Goal: Information Seeking & Learning: Find specific fact

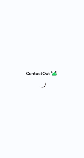
click at [55, 4] on div at bounding box center [42, 79] width 84 height 158
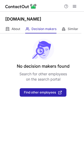
click at [54, 5] on div at bounding box center [42, 6] width 84 height 12
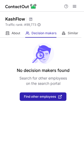
click at [57, 7] on div at bounding box center [42, 6] width 84 height 12
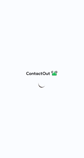
click at [39, 5] on div at bounding box center [42, 79] width 84 height 158
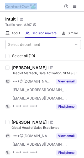
click at [48, 11] on div at bounding box center [42, 6] width 84 height 12
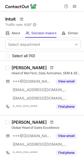
click at [59, 20] on div "Intuit Traffic rank: # 267 Global website ranking" at bounding box center [42, 20] width 84 height 17
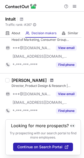
scroll to position [454, 0]
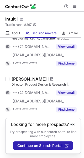
click at [50, 79] on span at bounding box center [51, 79] width 3 height 4
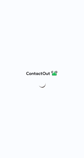
click at [43, 5] on div at bounding box center [42, 79] width 84 height 158
click at [44, 6] on div at bounding box center [42, 79] width 84 height 158
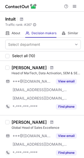
click at [53, 6] on div at bounding box center [42, 6] width 84 height 12
click at [23, 18] on span at bounding box center [22, 19] width 4 height 4
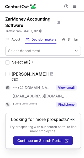
click at [53, 7] on div at bounding box center [42, 6] width 84 height 12
click at [50, 74] on div at bounding box center [51, 73] width 7 height 3
click at [50, 72] on span at bounding box center [51, 74] width 3 height 4
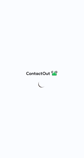
click at [60, 12] on div at bounding box center [42, 79] width 84 height 158
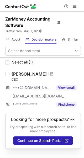
click at [58, 23] on span at bounding box center [58, 22] width 4 height 4
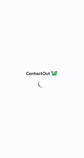
click at [54, 8] on div at bounding box center [42, 79] width 84 height 158
click at [48, 4] on div at bounding box center [42, 79] width 84 height 158
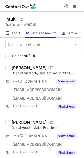
click at [48, 4] on div at bounding box center [42, 6] width 84 height 12
click at [55, 15] on div "Intuit Traffic rank: # 267 Global website ranking" at bounding box center [42, 20] width 84 height 17
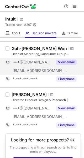
scroll to position [448, 0]
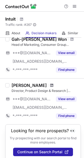
click at [48, 87] on div at bounding box center [51, 85] width 7 height 3
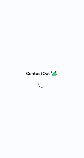
click at [50, 5] on div at bounding box center [42, 79] width 84 height 158
click at [51, 6] on div at bounding box center [42, 79] width 84 height 158
click at [59, 6] on div at bounding box center [42, 79] width 84 height 158
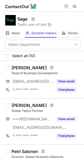
click at [52, 5] on div at bounding box center [42, 6] width 84 height 12
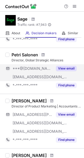
scroll to position [105, 0]
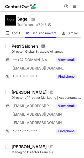
click at [43, 48] on span at bounding box center [43, 46] width 3 height 4
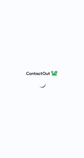
click at [57, 7] on div at bounding box center [42, 79] width 84 height 158
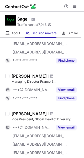
scroll to position [184, 0]
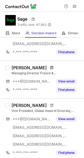
click at [50, 68] on span at bounding box center [51, 68] width 3 height 4
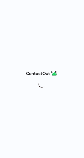
click at [50, 6] on div at bounding box center [42, 79] width 84 height 158
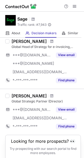
scroll to position [412, 0]
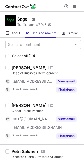
click at [33, 18] on span at bounding box center [33, 19] width 4 height 4
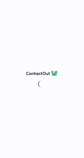
click at [38, 7] on div at bounding box center [42, 79] width 84 height 158
click at [44, 9] on div at bounding box center [42, 79] width 84 height 158
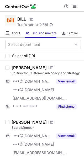
click at [46, 11] on div at bounding box center [42, 6] width 84 height 12
click at [59, 16] on div "BILL Traffic rank: # 10,735 Global website ranking" at bounding box center [42, 20] width 84 height 17
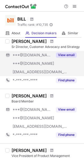
scroll to position [53, 0]
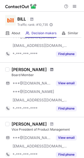
click at [50, 70] on span at bounding box center [51, 69] width 3 height 4
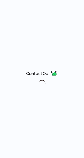
click at [72, 11] on div at bounding box center [42, 79] width 84 height 158
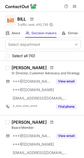
click at [72, 11] on div at bounding box center [42, 6] width 84 height 12
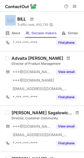
scroll to position [237, 0]
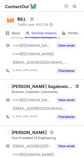
click at [76, 87] on span at bounding box center [77, 86] width 3 height 4
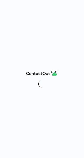
click at [68, 14] on div at bounding box center [42, 79] width 84 height 158
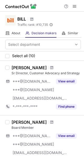
click at [68, 14] on div "BILL Traffic rank: # 10,735 Global website ranking" at bounding box center [42, 20] width 84 height 17
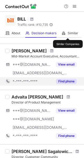
scroll to position [184, 0]
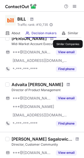
click at [63, 17] on div "BILL Traffic rank: # 10,735 Global website ranking" at bounding box center [42, 20] width 84 height 17
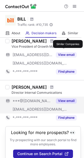
scroll to position [446, 0]
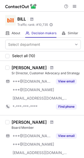
click at [68, 15] on div "BILL Traffic rank: # 10,735 Global website ranking" at bounding box center [42, 20] width 84 height 17
click at [70, 25] on div "BILL Traffic rank: # 10,735 Global website ranking" at bounding box center [42, 20] width 84 height 17
click at [62, 21] on div "BILL Traffic rank: # 10,735 Global website ranking" at bounding box center [42, 20] width 84 height 17
click at [71, 21] on div "BILL Traffic rank: # 10,735 Global website ranking" at bounding box center [42, 20] width 84 height 17
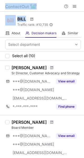
drag, startPoint x: 46, startPoint y: 8, endPoint x: 55, endPoint y: 17, distance: 13.0
click at [55, 17] on div "Help & Support BILL Traffic rank: # 10,735 Global website ranking About About C…" at bounding box center [42, 79] width 84 height 158
click at [47, 8] on div "Help & Support" at bounding box center [42, 6] width 84 height 12
drag, startPoint x: 2, startPoint y: 1, endPoint x: 47, endPoint y: 14, distance: 46.6
click at [47, 14] on div "Help & Support BILL Traffic rank: # 10,735 Global website ranking About About C…" at bounding box center [42, 79] width 84 height 158
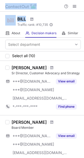
click at [3, 2] on div "Help & Support" at bounding box center [42, 6] width 84 height 12
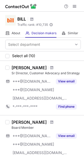
click at [42, 12] on div "BILL Traffic rank: # 10,735 Global website ranking" at bounding box center [42, 20] width 84 height 17
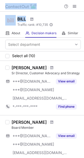
drag, startPoint x: 4, startPoint y: 2, endPoint x: 37, endPoint y: 18, distance: 36.5
click at [37, 18] on div "Help & Support BILL Traffic rank: # 10,735 Global website ranking About About C…" at bounding box center [42, 79] width 84 height 158
click at [45, 12] on div "BILL Traffic rank: # 10,735 Global website ranking" at bounding box center [42, 20] width 84 height 17
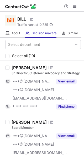
click at [45, 12] on div "BILL Traffic rank: # 10,735 Global website ranking" at bounding box center [42, 20] width 84 height 17
click at [46, 15] on div "BILL Traffic rank: # 10,735 Global website ranking" at bounding box center [42, 20] width 84 height 17
click at [46, 16] on div "BILL Traffic rank: # 10,735 Global website ranking" at bounding box center [42, 20] width 84 height 17
click at [49, 7] on div "Help & Support" at bounding box center [42, 6] width 84 height 12
click at [71, 24] on div "BILL Traffic rank: # 10,735 Global website ranking" at bounding box center [42, 20] width 84 height 17
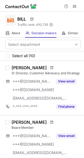
click at [66, 22] on div "BILL Traffic rank: # 10,735 Global website ranking" at bounding box center [42, 20] width 84 height 17
click at [34, 19] on span at bounding box center [32, 19] width 4 height 4
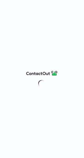
click at [65, 2] on div at bounding box center [42, 79] width 84 height 158
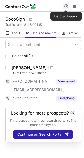
click at [64, 5] on span at bounding box center [66, 6] width 4 height 4
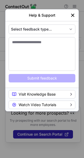
click at [73, 14] on img "left-button" at bounding box center [72, 15] width 5 height 5
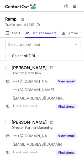
click at [53, 6] on div at bounding box center [42, 6] width 84 height 12
click at [54, 9] on div at bounding box center [42, 6] width 84 height 12
click at [54, 68] on span at bounding box center [51, 68] width 3 height 4
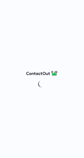
drag, startPoint x: 0, startPoint y: 0, endPoint x: 62, endPoint y: 12, distance: 63.5
click at [62, 12] on div at bounding box center [42, 79] width 84 height 158
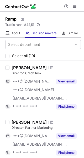
click at [62, 12] on div "Ramp Traffic rank: # 42,511 Global website ranking" at bounding box center [42, 20] width 84 height 17
click at [23, 19] on span at bounding box center [22, 19] width 4 height 4
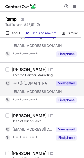
scroll to position [26, 0]
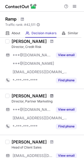
click at [50, 96] on span at bounding box center [51, 96] width 3 height 4
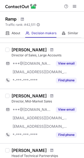
scroll to position [237, 0]
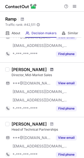
click at [50, 70] on span at bounding box center [51, 69] width 3 height 4
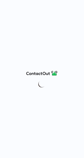
drag, startPoint x: 0, startPoint y: 0, endPoint x: 44, endPoint y: 9, distance: 44.9
click at [44, 9] on div at bounding box center [42, 79] width 84 height 158
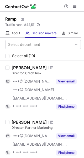
click at [44, 14] on div "Ramp Traffic rank: # 42,511 Global website ranking" at bounding box center [42, 20] width 84 height 17
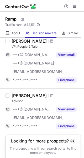
scroll to position [422, 0]
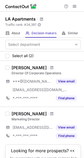
click at [72, 16] on div "LA Apartments Traffic rank: # 24,397 Global website ranking" at bounding box center [42, 20] width 84 height 17
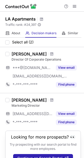
scroll to position [26, 0]
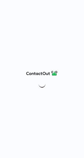
click at [57, 5] on div at bounding box center [42, 79] width 84 height 158
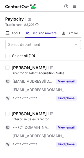
click at [57, 5] on div at bounding box center [42, 6] width 84 height 12
click at [57, 7] on div at bounding box center [42, 6] width 84 height 12
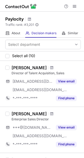
click at [57, 7] on div at bounding box center [42, 6] width 84 height 12
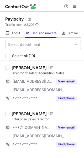
click at [57, 7] on div at bounding box center [42, 6] width 84 height 12
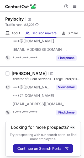
scroll to position [463, 0]
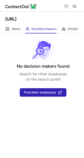
click at [56, 16] on div "Skhokho.ai" at bounding box center [42, 18] width 84 height 13
click at [56, 17] on div "Skhokho.ai" at bounding box center [42, 18] width 84 height 13
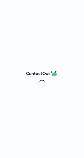
click at [42, 7] on div at bounding box center [42, 79] width 84 height 158
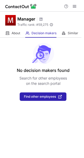
click at [42, 8] on div at bounding box center [42, 6] width 84 height 12
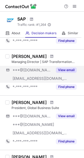
scroll to position [105, 0]
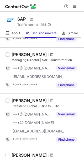
click at [50, 56] on span at bounding box center [51, 54] width 3 height 4
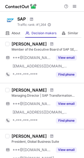
scroll to position [79, 0]
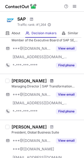
click at [50, 80] on span at bounding box center [51, 81] width 3 height 4
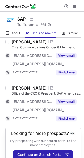
scroll to position [421, 0]
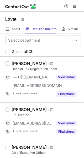
drag, startPoint x: 48, startPoint y: 13, endPoint x: 47, endPoint y: 16, distance: 2.9
click at [47, 16] on div "Lovat" at bounding box center [42, 18] width 84 height 13
click at [53, 13] on div "Lovat" at bounding box center [42, 18] width 84 height 13
click at [51, 15] on div "Lovat" at bounding box center [42, 18] width 84 height 13
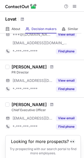
scroll to position [33, 0]
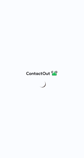
drag, startPoint x: 0, startPoint y: 0, endPoint x: 42, endPoint y: 6, distance: 42.0
click at [42, 6] on div at bounding box center [42, 79] width 84 height 158
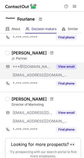
scroll to position [442, 0]
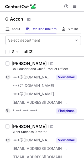
click at [55, 9] on div at bounding box center [42, 6] width 84 height 12
click at [48, 13] on div "G-Accon" at bounding box center [42, 18] width 84 height 13
drag, startPoint x: 48, startPoint y: 15, endPoint x: 52, endPoint y: 15, distance: 3.7
click at [52, 15] on div "G-Accon" at bounding box center [42, 18] width 84 height 13
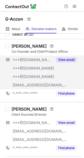
scroll to position [26, 0]
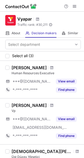
click at [50, 6] on div at bounding box center [42, 6] width 84 height 12
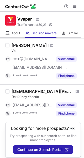
scroll to position [64, 0]
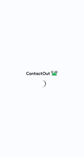
click at [53, 5] on div at bounding box center [42, 79] width 84 height 158
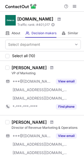
click at [53, 4] on div at bounding box center [42, 6] width 84 height 12
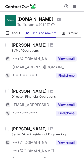
scroll to position [158, 0]
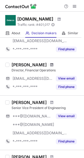
click at [54, 66] on span at bounding box center [51, 65] width 3 height 4
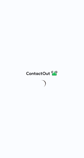
click at [45, 6] on div at bounding box center [42, 79] width 84 height 158
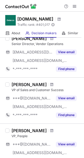
scroll to position [343, 0]
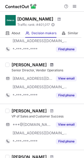
click at [50, 66] on span at bounding box center [51, 65] width 3 height 4
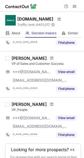
scroll to position [421, 0]
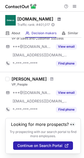
click at [57, 19] on span at bounding box center [59, 19] width 4 height 4
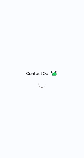
click at [35, 5] on div at bounding box center [42, 79] width 84 height 158
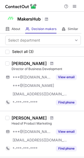
click at [36, 9] on img at bounding box center [21, 6] width 32 height 6
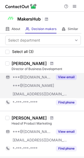
scroll to position [26, 0]
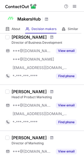
click at [53, 18] on div "MakersHub" at bounding box center [42, 18] width 84 height 13
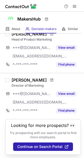
scroll to position [85, 0]
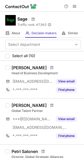
click at [61, 21] on div "Sage Traffic rank: # 7,943 Global website ranking" at bounding box center [42, 20] width 84 height 17
click at [61, 17] on div "Sage Traffic rank: # 7,943 Global website ranking" at bounding box center [42, 20] width 84 height 17
click at [72, 22] on div "Sage Traffic rank: # 7,943 Global website ranking" at bounding box center [42, 20] width 84 height 17
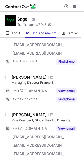
scroll to position [149, 0]
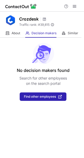
click at [50, 4] on div at bounding box center [42, 6] width 84 height 12
click at [51, 7] on div at bounding box center [42, 6] width 84 height 12
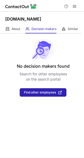
click at [46, 12] on div "[DOMAIN_NAME]" at bounding box center [42, 18] width 84 height 13
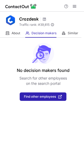
click at [58, 20] on div "Crozdesk Traffic rank: # 39,815 Global website ranking" at bounding box center [42, 20] width 84 height 17
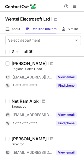
click at [55, 7] on div at bounding box center [42, 6] width 84 height 12
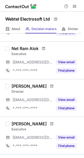
scroll to position [79, 0]
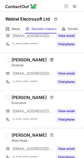
click at [50, 59] on span at bounding box center [51, 60] width 3 height 4
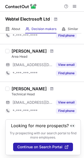
scroll to position [164, 0]
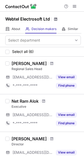
click at [57, 19] on span at bounding box center [56, 19] width 4 height 4
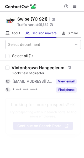
click at [58, 18] on div "Swipe (YC S21) Traffic rank: # 95,562 Global website ranking" at bounding box center [42, 20] width 84 height 17
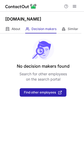
click at [60, 21] on div "Oneseamless.com" at bounding box center [42, 18] width 84 height 13
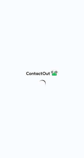
click at [55, 7] on div at bounding box center [42, 79] width 84 height 158
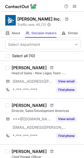
click at [55, 7] on div at bounding box center [42, 6] width 84 height 12
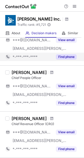
scroll to position [53, 0]
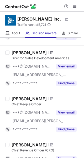
click at [50, 53] on span at bounding box center [51, 53] width 3 height 4
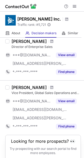
scroll to position [404, 0]
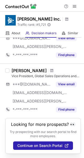
click at [48, 14] on div "[PERSON_NAME] Inc. Traffic rank: # 5,721 Global website ranking" at bounding box center [42, 20] width 84 height 17
click at [65, 19] on span at bounding box center [67, 19] width 4 height 4
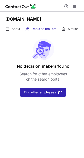
click at [60, 7] on div at bounding box center [42, 6] width 84 height 12
click at [59, 7] on div at bounding box center [42, 6] width 84 height 12
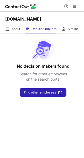
click at [59, 7] on div at bounding box center [42, 6] width 84 height 12
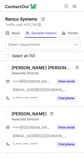
click at [66, 23] on div "Ramco Systems Traffic rank: # 151,718 Global website ranking" at bounding box center [42, 20] width 84 height 17
click at [76, 69] on span at bounding box center [77, 68] width 3 height 4
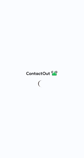
click at [61, 16] on div at bounding box center [42, 79] width 84 height 158
drag, startPoint x: 0, startPoint y: 0, endPoint x: 61, endPoint y: 16, distance: 63.4
click at [61, 16] on div at bounding box center [42, 79] width 84 height 158
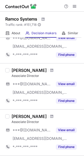
scroll to position [53, 0]
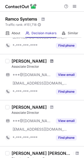
click at [54, 62] on span at bounding box center [51, 61] width 3 height 4
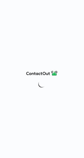
click at [62, 20] on div at bounding box center [42, 79] width 84 height 158
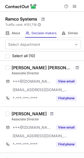
click at [63, 20] on div "Ramco Systems Traffic rank: # 151,718 Global website ranking" at bounding box center [42, 20] width 84 height 17
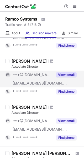
scroll to position [79, 0]
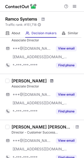
click at [51, 82] on span at bounding box center [51, 81] width 3 height 4
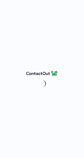
click at [60, 13] on div at bounding box center [42, 79] width 84 height 158
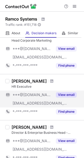
scroll to position [343, 0]
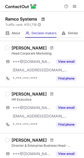
click at [42, 18] on div "Ramco Systems" at bounding box center [25, 19] width 40 height 7
click at [43, 19] on span at bounding box center [43, 19] width 4 height 4
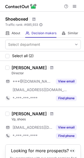
click at [52, 7] on div at bounding box center [42, 6] width 84 height 12
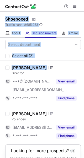
click at [50, 66] on span at bounding box center [51, 68] width 3 height 4
click at [50, 68] on span at bounding box center [51, 68] width 3 height 4
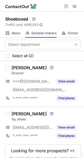
click at [35, 17] on div "Shoeboxed" at bounding box center [24, 19] width 38 height 7
click at [35, 19] on span at bounding box center [34, 19] width 4 height 4
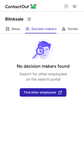
click at [43, 18] on div "Blinksale" at bounding box center [42, 18] width 84 height 13
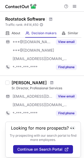
scroll to position [412, 0]
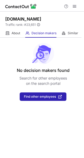
click at [53, 9] on div at bounding box center [42, 6] width 84 height 12
click at [50, 26] on div "[DOMAIN_NAME] Traffic rank: # 23,651 Global website ranking" at bounding box center [42, 20] width 84 height 17
click at [56, 14] on div "[DOMAIN_NAME] Traffic rank: # 23,651 Global website ranking" at bounding box center [42, 20] width 84 height 17
click at [48, 22] on div "Jurnal.id Traffic rank: # 23,651 Global website ranking" at bounding box center [42, 20] width 84 height 17
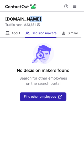
click at [48, 22] on div "Jurnal.id Traffic rank: # 23,651 Global website ranking" at bounding box center [42, 20] width 84 height 17
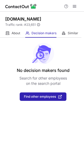
click at [48, 22] on div "Jurnal.id Traffic rank: # 23,651 Global website ranking" at bounding box center [42, 20] width 84 height 17
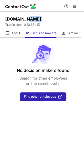
click at [58, 21] on div "Jurnal.id Traffic rank: # 23,651 Global website ranking" at bounding box center [42, 20] width 84 height 17
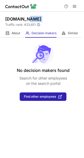
click at [58, 21] on div "Jurnal.id Traffic rank: # 23,651 Global website ranking" at bounding box center [42, 20] width 84 height 17
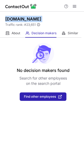
click at [58, 21] on div "Jurnal.id Traffic rank: # 23,651 Global website ranking" at bounding box center [42, 20] width 84 height 17
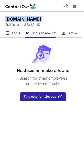
click at [58, 21] on div "Jurnal.id Traffic rank: # 23,651 Global website ranking" at bounding box center [42, 20] width 84 height 17
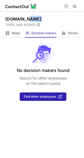
click at [58, 21] on div "Jurnal.id Traffic rank: # 23,651 Global website ranking" at bounding box center [42, 20] width 84 height 17
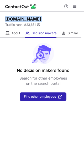
click at [58, 21] on div "Jurnal.id Traffic rank: # 23,651 Global website ranking" at bounding box center [42, 20] width 84 height 17
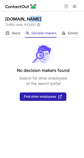
click at [58, 21] on div "Jurnal.id Traffic rank: # 23,651 Global website ranking" at bounding box center [42, 20] width 84 height 17
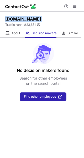
click at [58, 21] on div "Jurnal.id Traffic rank: # 23,651 Global website ranking" at bounding box center [42, 20] width 84 height 17
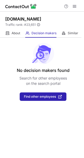
click at [58, 21] on div "Jurnal.id Traffic rank: # 23,651 Global website ranking" at bounding box center [42, 20] width 84 height 17
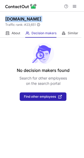
click at [58, 21] on div "Jurnal.id Traffic rank: # 23,651 Global website ranking" at bounding box center [42, 20] width 84 height 17
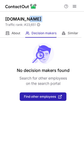
click at [58, 21] on div "Jurnal.id Traffic rank: # 23,651 Global website ranking" at bounding box center [42, 20] width 84 height 17
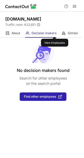
click at [55, 32] on span "Decision makers" at bounding box center [44, 33] width 25 height 4
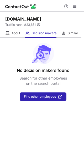
click at [62, 20] on div "Jurnal.id Traffic rank: # 23,651 Global website ranking" at bounding box center [42, 20] width 84 height 17
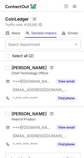
click at [52, 11] on div at bounding box center [42, 6] width 84 height 12
click at [53, 14] on div "CoinLedger Traffic rank: # 125,562 Global website ranking" at bounding box center [42, 20] width 84 height 17
click at [53, 15] on div "CoinLedger Traffic rank: # 125,562 Global website ranking" at bounding box center [42, 20] width 84 height 17
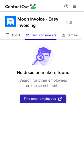
click at [54, 8] on div at bounding box center [42, 6] width 84 height 12
click at [53, 8] on div at bounding box center [42, 6] width 84 height 12
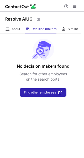
click at [37, 9] on div at bounding box center [42, 6] width 84 height 12
click at [54, 9] on div at bounding box center [42, 6] width 84 height 12
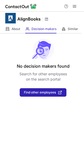
click at [54, 37] on div "No decision makers found Search for other employees on the search portal Find o…" at bounding box center [42, 64] width 84 height 63
click at [61, 20] on div "AlignBooks" at bounding box center [42, 18] width 84 height 13
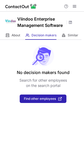
click at [54, 4] on div "Help & Support" at bounding box center [42, 6] width 84 height 12
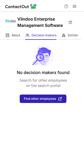
click at [54, 4] on div "Help & Support" at bounding box center [42, 6] width 84 height 12
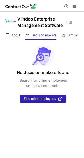
click at [54, 4] on div "Help & Support" at bounding box center [42, 6] width 84 height 12
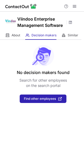
click at [54, 4] on div "Help & Support" at bounding box center [42, 6] width 84 height 12
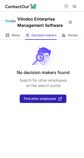
click at [54, 4] on div "Help & Support" at bounding box center [42, 6] width 84 height 12
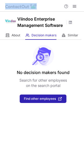
click at [54, 4] on div "Help & Support" at bounding box center [42, 6] width 84 height 12
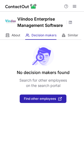
click at [54, 4] on div "Help & Support" at bounding box center [42, 6] width 84 height 12
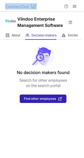
click at [54, 4] on div "Help & Support" at bounding box center [42, 6] width 84 height 12
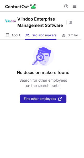
click at [54, 4] on div "Help & Support" at bounding box center [42, 6] width 84 height 12
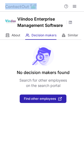
click at [54, 4] on div "Help & Support" at bounding box center [42, 6] width 84 height 12
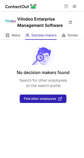
click at [54, 4] on div "Help & Support" at bounding box center [42, 6] width 84 height 12
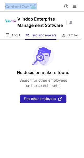
click at [54, 4] on div "Help & Support" at bounding box center [42, 6] width 84 height 12
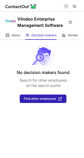
click at [54, 4] on div "Help & Support" at bounding box center [42, 6] width 84 height 12
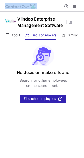
click at [54, 4] on div "Help & Support" at bounding box center [42, 6] width 84 height 12
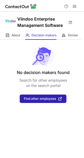
click at [54, 4] on div "Help & Support" at bounding box center [42, 6] width 84 height 12
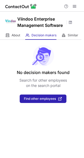
click at [54, 4] on div "Help & Support" at bounding box center [42, 6] width 84 height 12
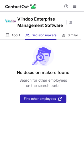
click at [54, 4] on div "Help & Support" at bounding box center [42, 6] width 84 height 12
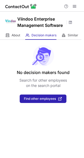
click at [54, 4] on div "Help & Support" at bounding box center [42, 6] width 84 height 12
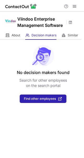
click at [54, 4] on div "Help & Support" at bounding box center [42, 6] width 84 height 12
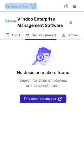
click at [54, 4] on div "Help & Support" at bounding box center [42, 6] width 84 height 12
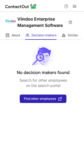
click at [54, 4] on div "Help & Support" at bounding box center [42, 6] width 84 height 12
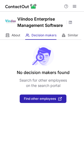
click at [54, 4] on div "Help & Support" at bounding box center [42, 6] width 84 height 12
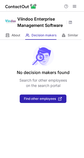
click at [54, 4] on div "Help & Support" at bounding box center [42, 6] width 84 height 12
click at [53, 5] on div "Help & Support" at bounding box center [42, 6] width 84 height 12
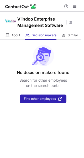
click at [51, 4] on div "Help & Support" at bounding box center [42, 6] width 84 height 12
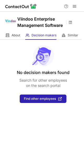
click at [51, 4] on div "Help & Support" at bounding box center [42, 6] width 84 height 12
drag, startPoint x: 51, startPoint y: 9, endPoint x: 56, endPoint y: 8, distance: 5.2
click at [56, 8] on div "Help & Support" at bounding box center [42, 6] width 84 height 12
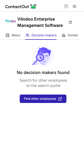
click at [54, 8] on div "Help & Support" at bounding box center [42, 6] width 84 height 12
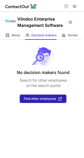
click at [54, 8] on div "Help & Support" at bounding box center [42, 6] width 84 height 12
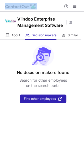
click at [54, 8] on div "Help & Support" at bounding box center [42, 6] width 84 height 12
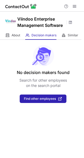
click at [54, 8] on div "Help & Support" at bounding box center [42, 6] width 84 height 12
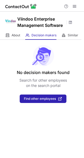
click at [54, 8] on div "Help & Support" at bounding box center [42, 6] width 84 height 12
click at [53, 6] on div "Help & Support" at bounding box center [42, 6] width 84 height 12
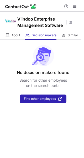
click at [53, 6] on div "Help & Support" at bounding box center [42, 6] width 84 height 12
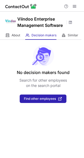
click at [53, 6] on div "Help & Support" at bounding box center [42, 6] width 84 height 12
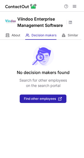
click at [53, 6] on div "Help & Support" at bounding box center [42, 6] width 84 height 12
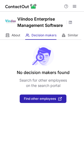
click at [53, 6] on div "Help & Support" at bounding box center [42, 6] width 84 height 12
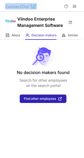
click at [53, 6] on div "Help & Support" at bounding box center [42, 6] width 84 height 12
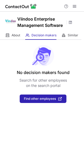
click at [53, 6] on div "Help & Support" at bounding box center [42, 6] width 84 height 12
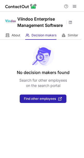
click at [53, 6] on div "Help & Support" at bounding box center [42, 6] width 84 height 12
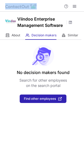
click at [53, 6] on div "Help & Support" at bounding box center [42, 6] width 84 height 12
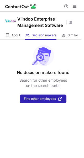
click at [53, 6] on div "Help & Support" at bounding box center [42, 6] width 84 height 12
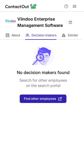
click at [53, 6] on div "Help & Support" at bounding box center [42, 6] width 84 height 12
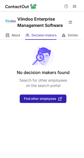
click at [53, 6] on div "Help & Support" at bounding box center [42, 6] width 84 height 12
click at [54, 4] on div "Help & Support" at bounding box center [42, 6] width 84 height 12
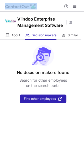
click at [54, 4] on div "Help & Support" at bounding box center [42, 6] width 84 height 12
click at [54, 6] on div "Help & Support" at bounding box center [42, 6] width 84 height 12
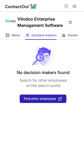
click at [54, 6] on div "Help & Support" at bounding box center [42, 6] width 84 height 12
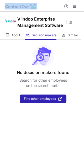
click at [54, 6] on div "Help & Support" at bounding box center [42, 6] width 84 height 12
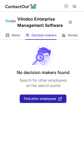
click at [54, 6] on div "Help & Support" at bounding box center [42, 6] width 84 height 12
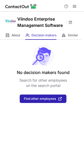
click at [54, 6] on div "Help & Support" at bounding box center [42, 6] width 84 height 12
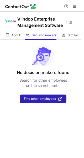
drag, startPoint x: 56, startPoint y: 6, endPoint x: 50, endPoint y: 6, distance: 6.1
click at [50, 6] on div "Help & Support" at bounding box center [42, 6] width 84 height 12
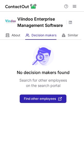
click at [50, 6] on div "Help & Support" at bounding box center [42, 6] width 84 height 12
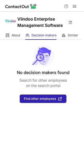
click at [50, 6] on div "Help & Support" at bounding box center [42, 6] width 84 height 12
drag, startPoint x: 50, startPoint y: 6, endPoint x: 49, endPoint y: 9, distance: 3.0
click at [49, 9] on div "Help & Support" at bounding box center [42, 6] width 84 height 12
click at [48, 8] on div "Help & Support" at bounding box center [42, 6] width 84 height 12
